Goal: Information Seeking & Learning: Learn about a topic

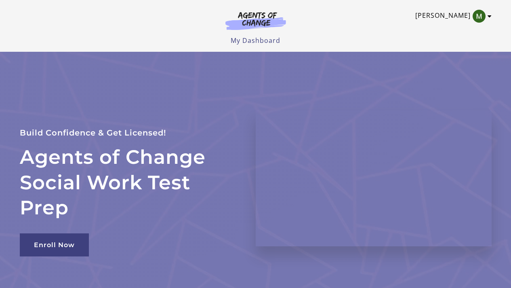
click at [456, 15] on link "[PERSON_NAME]" at bounding box center [451, 16] width 72 height 13
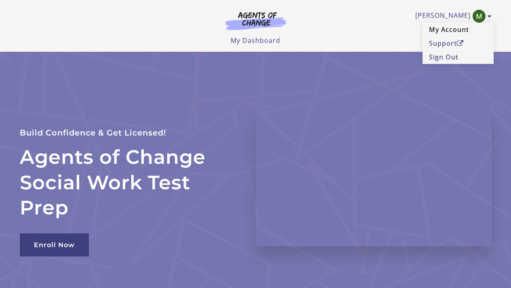
click at [447, 31] on link "My Account" at bounding box center [457, 30] width 71 height 14
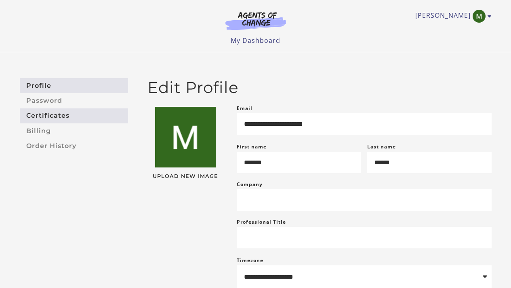
click at [60, 113] on link "Certificates" at bounding box center [74, 115] width 108 height 15
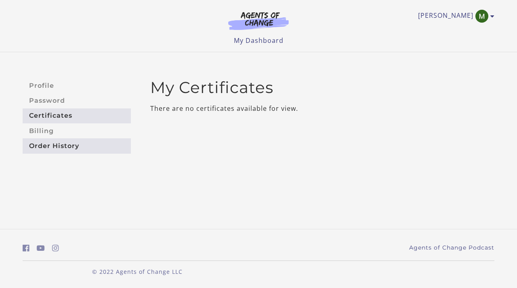
click at [58, 139] on link "Order History" at bounding box center [77, 145] width 108 height 15
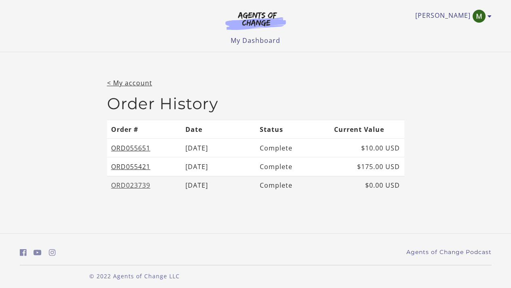
click at [142, 184] on link "ORD023739" at bounding box center [130, 185] width 39 height 9
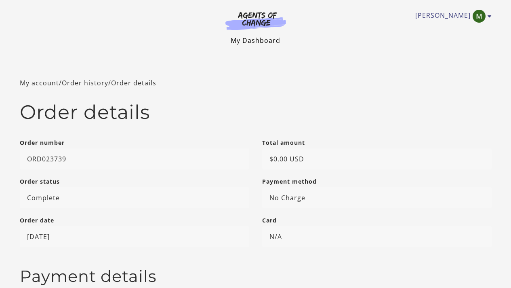
click at [256, 44] on link "My Dashboard" at bounding box center [256, 40] width 50 height 9
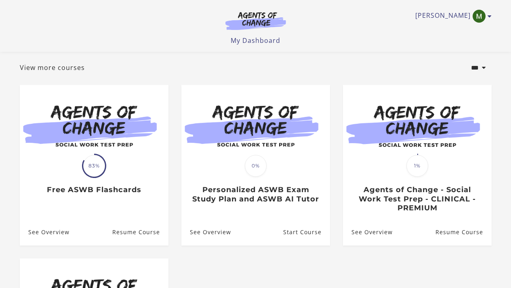
scroll to position [95, 0]
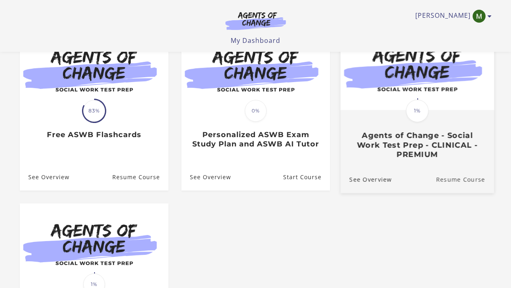
click at [460, 179] on link "Resume Course" at bounding box center [465, 179] width 58 height 27
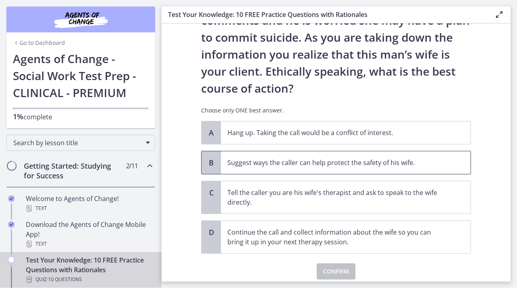
scroll to position [89, 0]
click at [353, 169] on span "Suggest ways the caller can help protect the safety of his wife." at bounding box center [346, 162] width 250 height 23
click at [343, 273] on span "Confirm" at bounding box center [336, 271] width 26 height 10
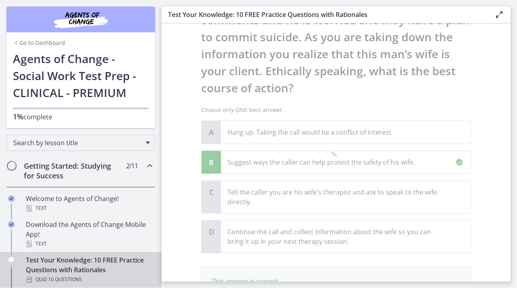
scroll to position [194, 0]
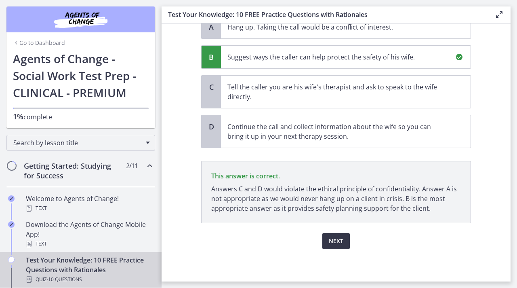
click at [330, 242] on span "Next" at bounding box center [336, 241] width 15 height 10
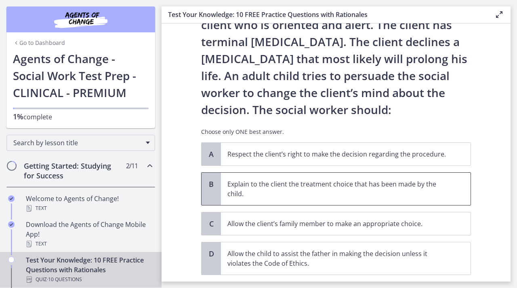
scroll to position [52, 0]
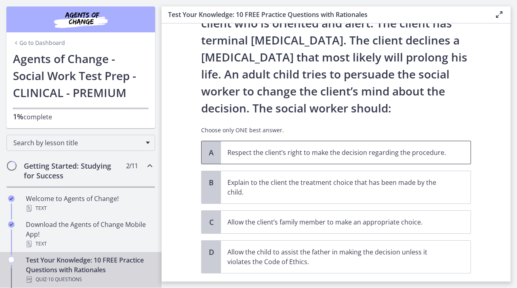
click at [347, 158] on span "Respect the client’s right to make the decision regarding the procedure." at bounding box center [346, 152] width 250 height 23
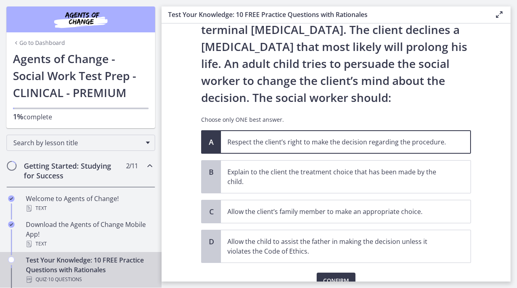
scroll to position [102, 0]
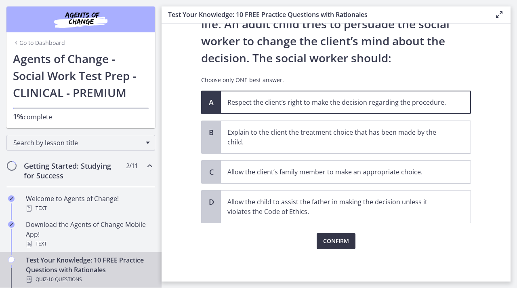
click at [340, 244] on span "Confirm" at bounding box center [336, 241] width 26 height 10
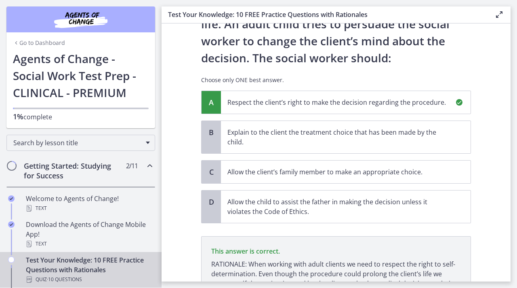
scroll to position [187, 0]
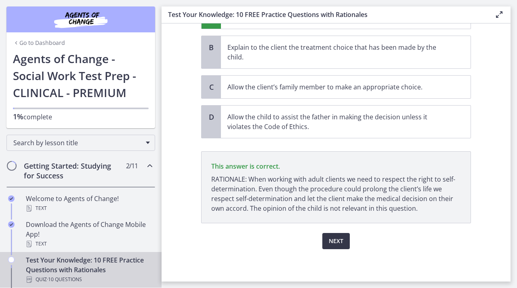
click at [336, 238] on span "Next" at bounding box center [336, 241] width 15 height 10
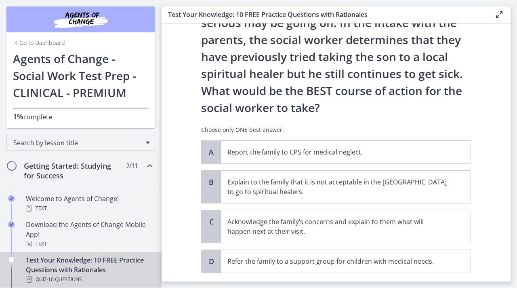
scroll to position [122, 0]
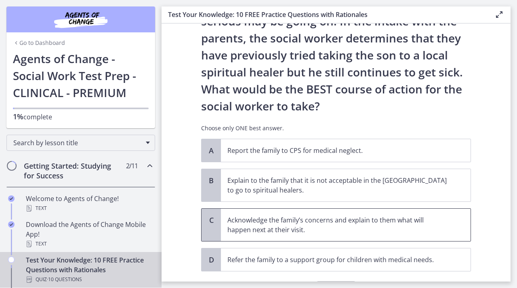
click at [304, 228] on p "Acknowledge the family’s concerns and explain to them what will happen next at …" at bounding box center [337, 224] width 221 height 19
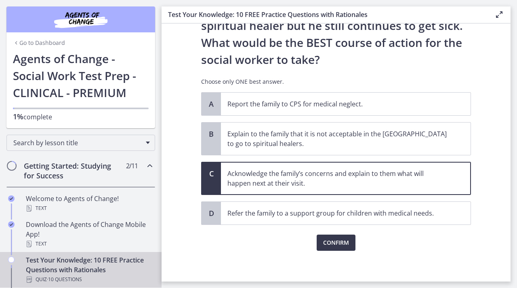
scroll to position [170, 0]
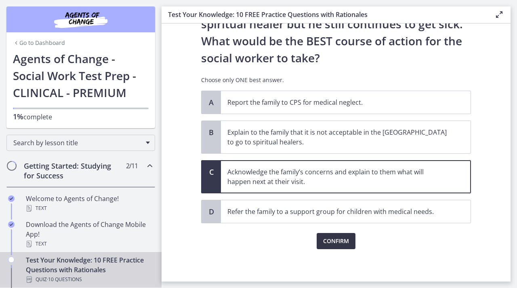
click at [343, 241] on span "Confirm" at bounding box center [336, 241] width 26 height 10
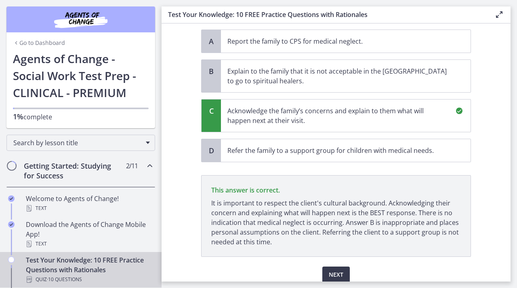
scroll to position [264, 0]
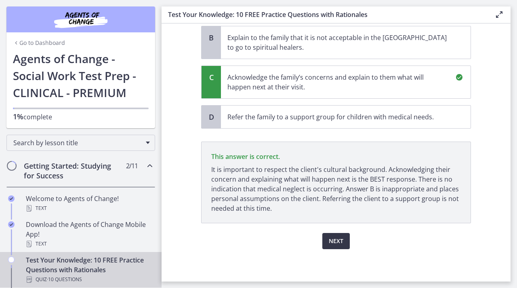
click at [331, 247] on button "Next" at bounding box center [335, 241] width 27 height 16
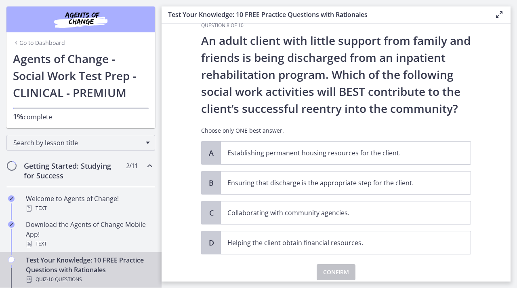
scroll to position [18, 0]
click at [422, 214] on p "Collaborating with community agencies." at bounding box center [337, 212] width 221 height 10
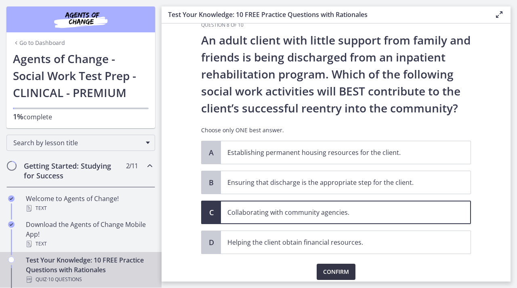
click at [337, 271] on span "Confirm" at bounding box center [336, 272] width 26 height 10
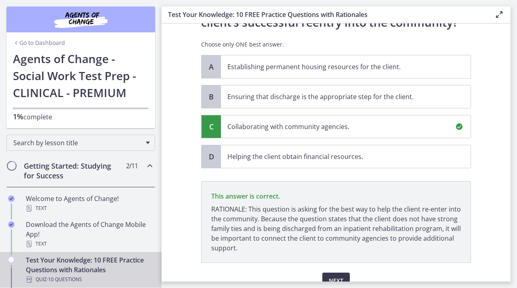
scroll to position [143, 0]
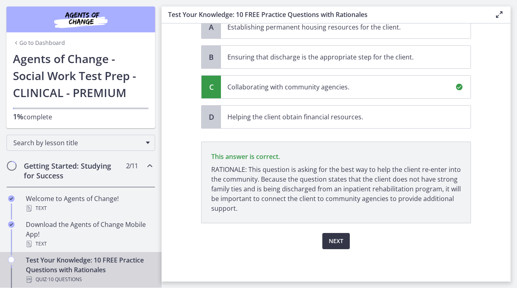
click at [335, 242] on span "Next" at bounding box center [336, 241] width 15 height 10
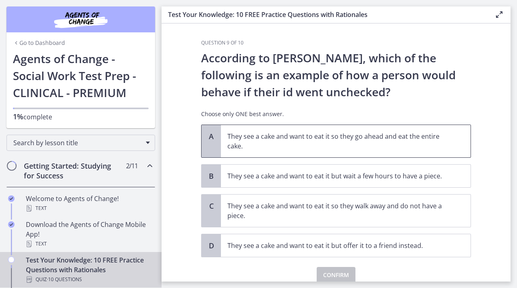
click at [356, 141] on p "They see a cake and want to eat it so they go ahead and eat the entire cake." at bounding box center [337, 140] width 221 height 19
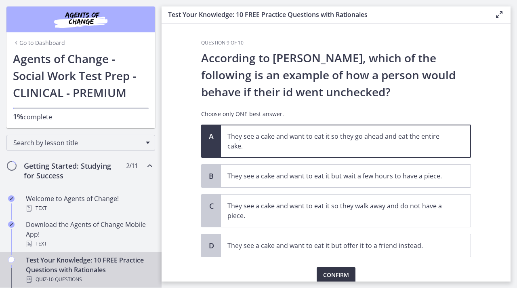
click at [334, 267] on button "Confirm" at bounding box center [336, 275] width 39 height 16
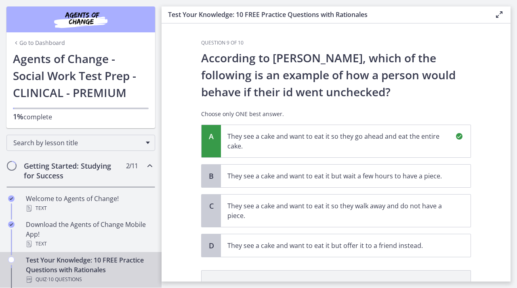
scroll to position [119, 0]
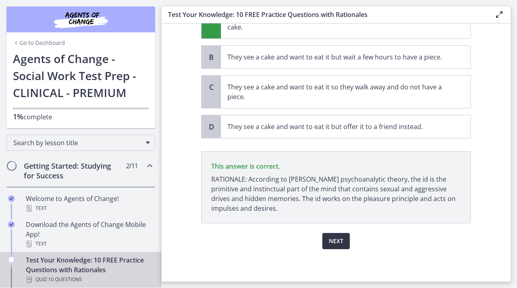
click at [330, 246] on button "Next" at bounding box center [335, 241] width 27 height 16
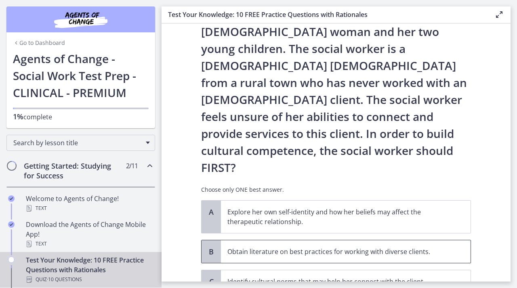
scroll to position [37, 0]
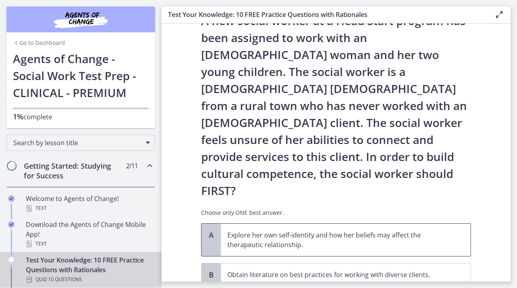
click at [351, 230] on p "Explore her own self-identity and how her beliefs may affect the therapeutic re…" at bounding box center [337, 239] width 221 height 19
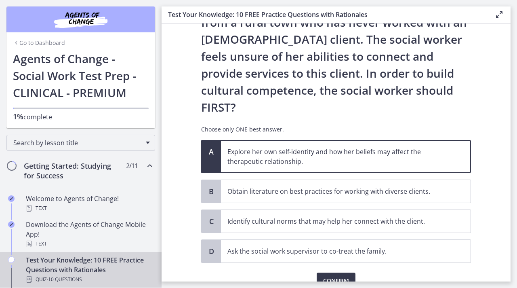
scroll to position [126, 0]
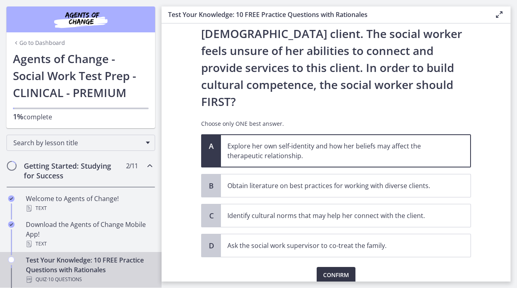
click at [336, 270] on span "Confirm" at bounding box center [336, 275] width 26 height 10
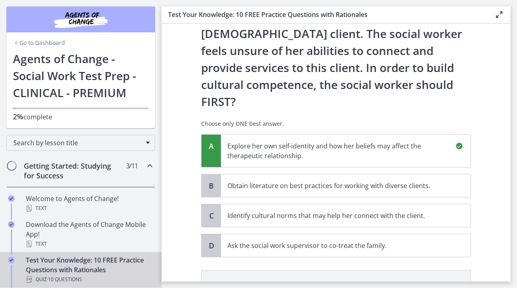
scroll to position [221, 0]
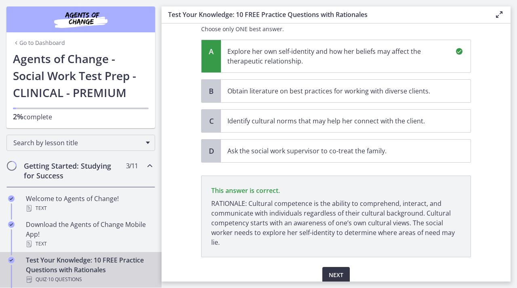
click at [329, 270] on span "Next" at bounding box center [336, 275] width 15 height 10
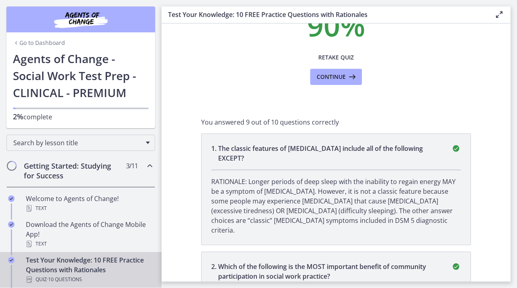
scroll to position [0, 0]
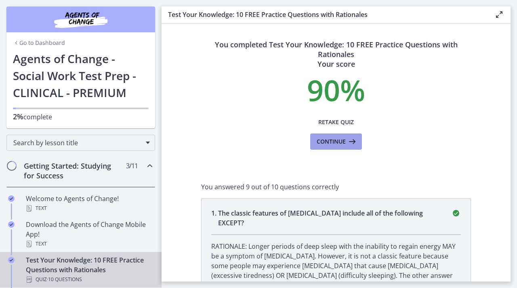
click at [355, 146] on button "Continue" at bounding box center [336, 141] width 52 height 16
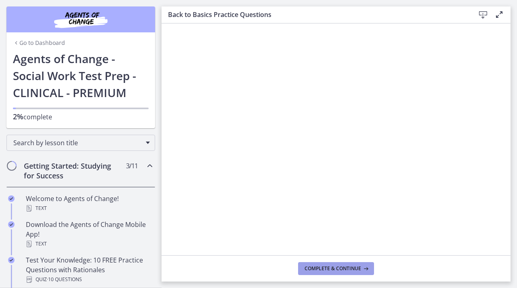
click at [319, 271] on button "Complete & continue" at bounding box center [336, 268] width 76 height 13
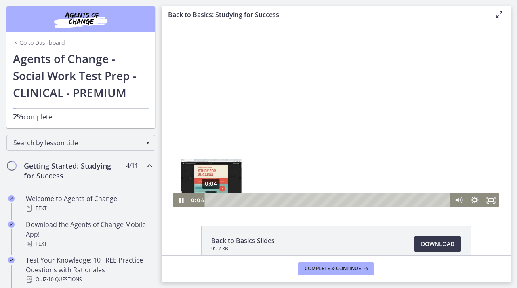
drag, startPoint x: 214, startPoint y: 199, endPoint x: 207, endPoint y: 199, distance: 7.3
click at [209, 199] on div "Playbar" at bounding box center [211, 199] width 4 height 4
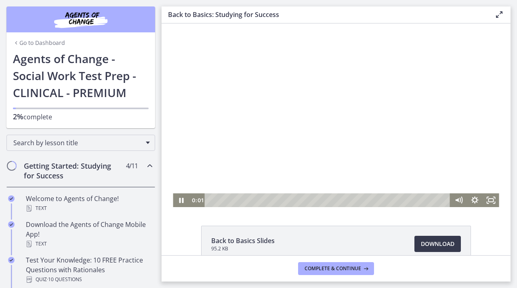
click at [282, 153] on div at bounding box center [336, 114] width 326 height 183
click at [36, 40] on link "Go to Dashboard" at bounding box center [39, 43] width 52 height 8
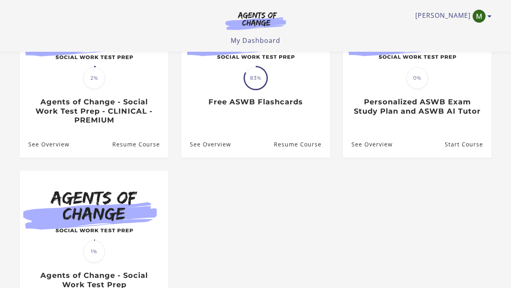
scroll to position [130, 0]
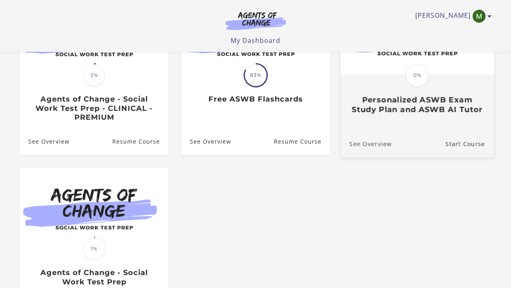
click at [389, 145] on div "See Overview Start Course" at bounding box center [416, 143] width 153 height 27
click at [369, 147] on link "See Overview" at bounding box center [365, 143] width 51 height 27
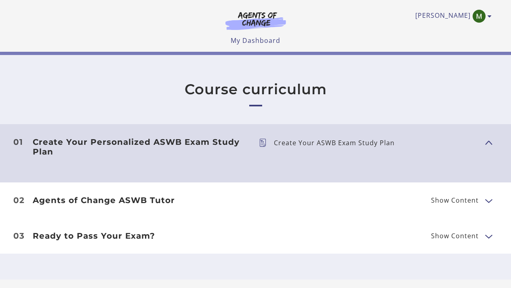
scroll to position [179, 0]
click at [202, 142] on h3 "Create Your Personalized ASWB Exam Study Plan" at bounding box center [139, 146] width 213 height 19
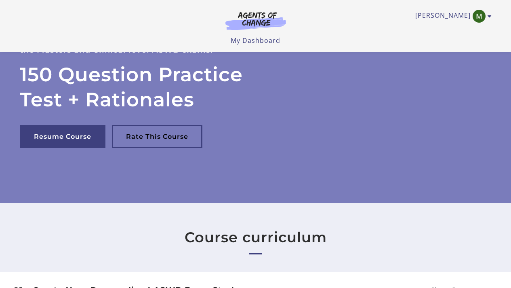
scroll to position [0, 0]
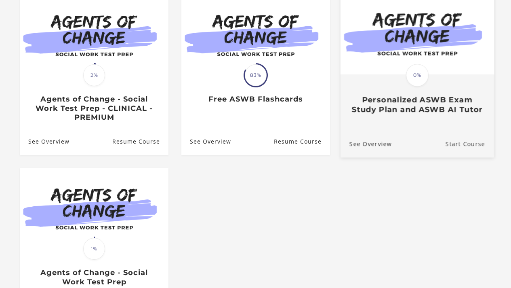
click at [454, 145] on link "Start Course" at bounding box center [469, 143] width 48 height 27
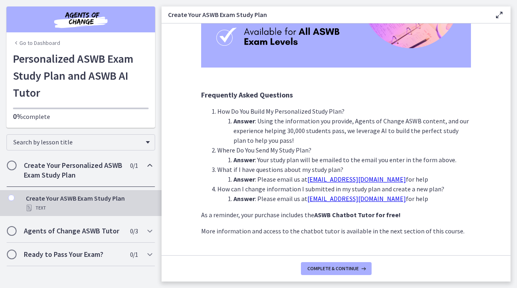
scroll to position [192, 0]
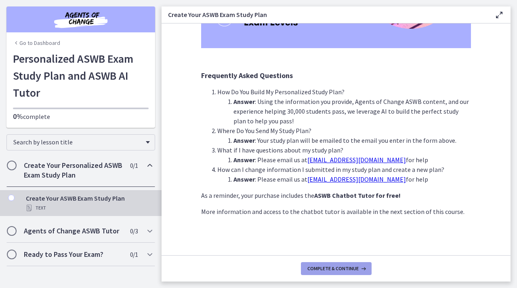
click at [334, 267] on span "Complete & continue" at bounding box center [332, 268] width 51 height 6
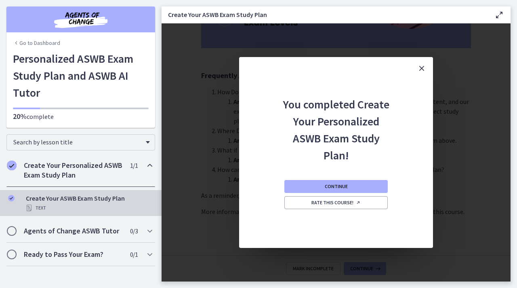
click at [424, 66] on icon "Close" at bounding box center [422, 68] width 10 height 10
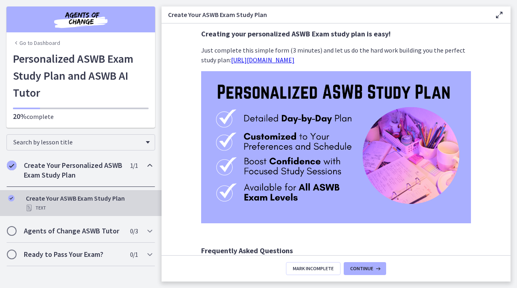
scroll to position [0, 0]
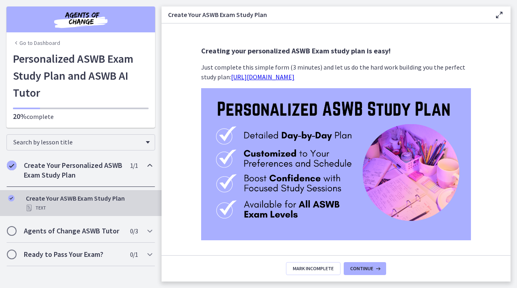
click at [264, 78] on link "https://bit.ly/personalized-aswb-plan" at bounding box center [262, 77] width 63 height 8
